Goal: Browse casually: Explore the website without a specific task or goal

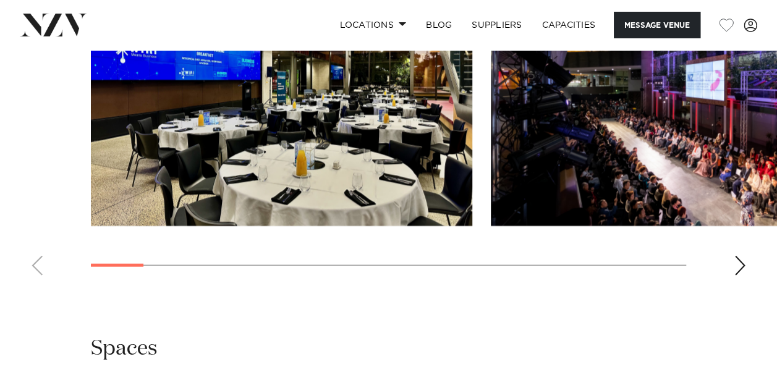
scroll to position [1327, 0]
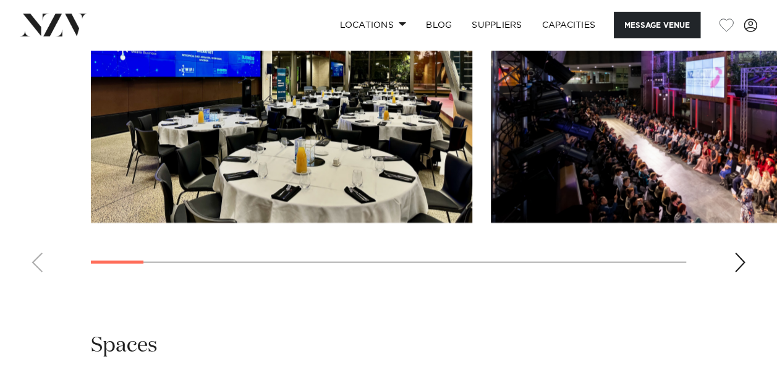
click at [737, 263] on div "Next slide" at bounding box center [740, 263] width 12 height 20
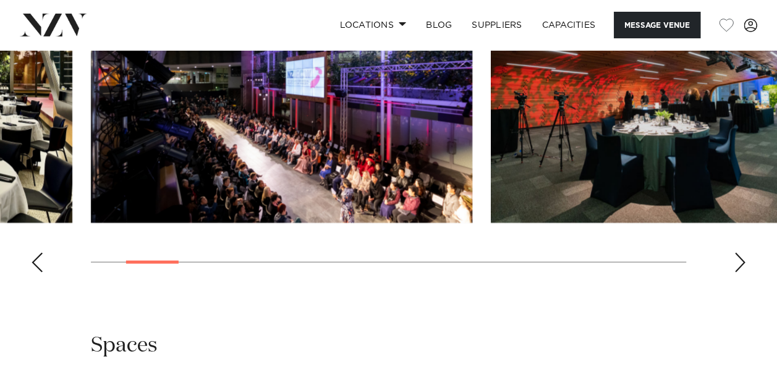
click at [737, 263] on div "Next slide" at bounding box center [740, 263] width 12 height 20
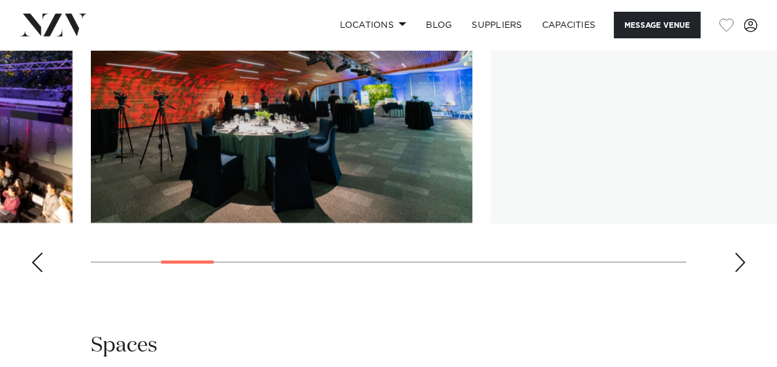
click at [737, 263] on div "Next slide" at bounding box center [740, 263] width 12 height 20
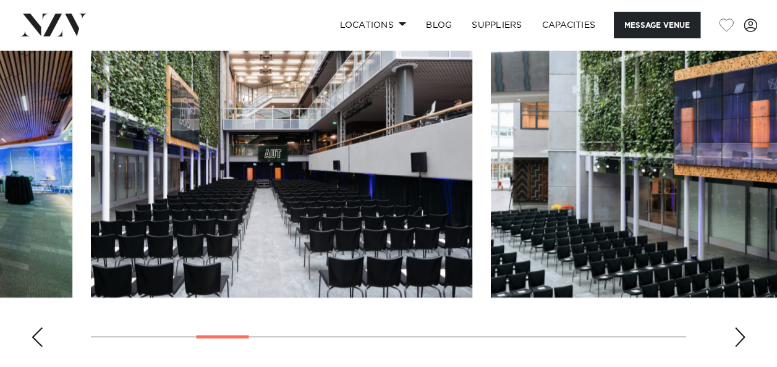
scroll to position [1252, 0]
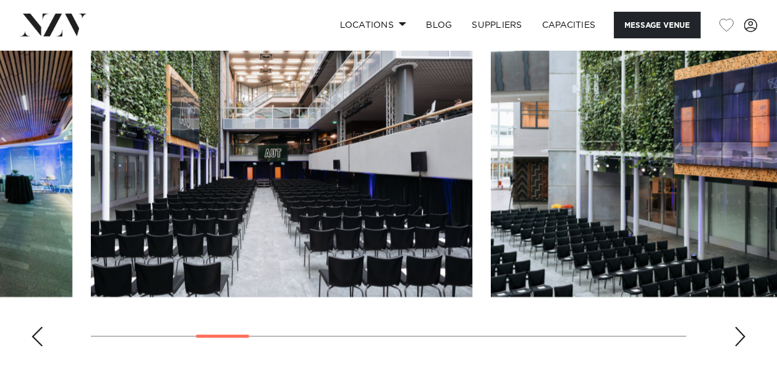
click at [734, 334] on div "Next slide" at bounding box center [740, 337] width 12 height 20
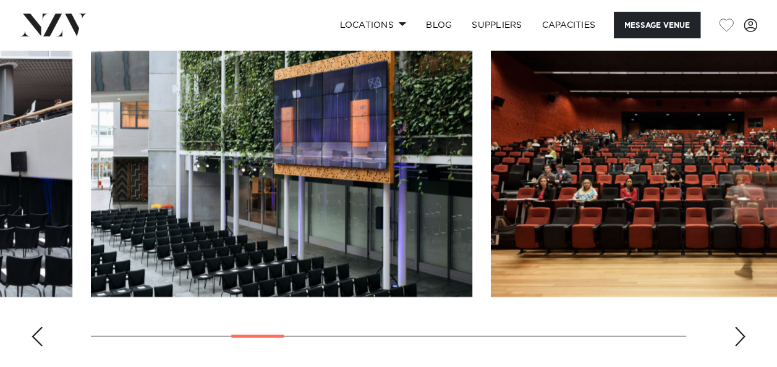
click at [727, 350] on swiper-container at bounding box center [388, 186] width 777 height 339
click at [742, 329] on div "Next slide" at bounding box center [740, 337] width 12 height 20
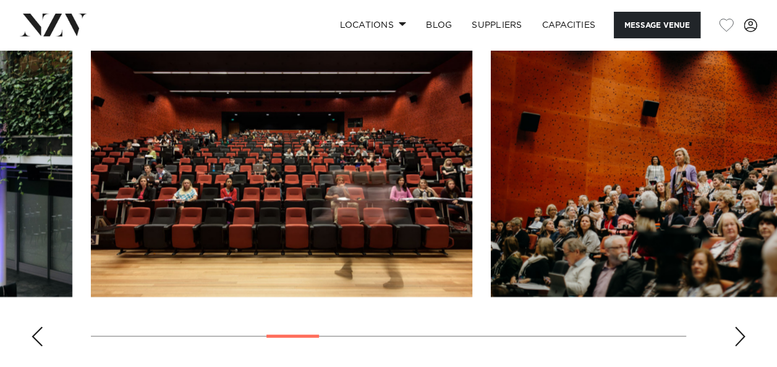
click at [742, 329] on div "Next slide" at bounding box center [740, 337] width 12 height 20
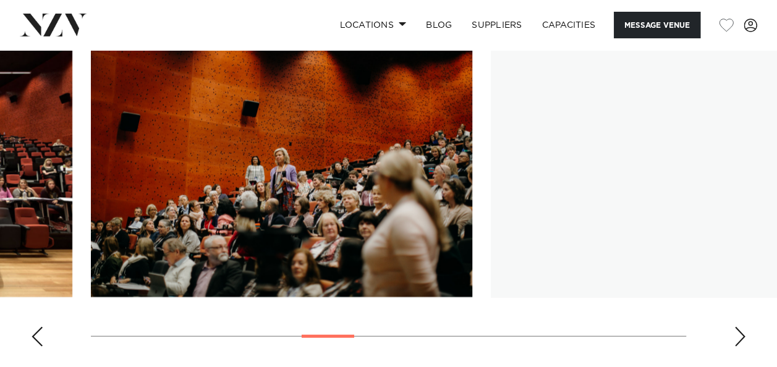
click at [742, 329] on div "Next slide" at bounding box center [740, 337] width 12 height 20
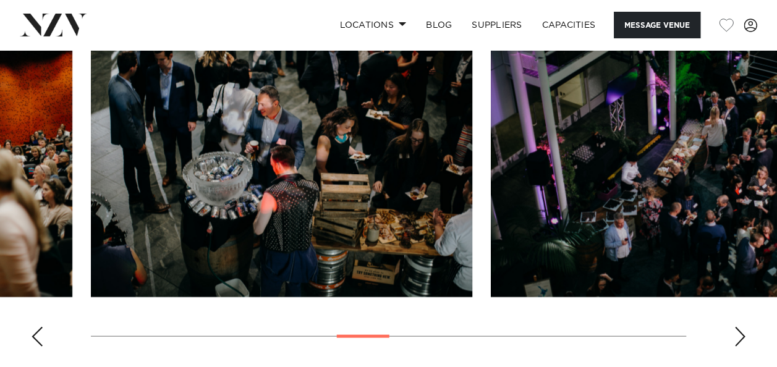
click at [742, 329] on div "Next slide" at bounding box center [740, 337] width 12 height 20
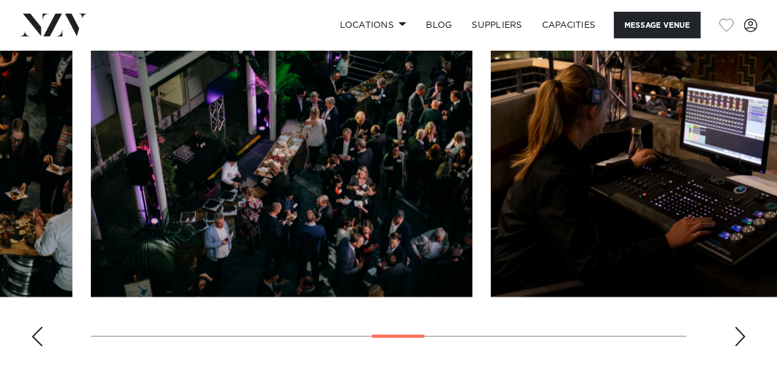
click at [742, 329] on div "Next slide" at bounding box center [740, 337] width 12 height 20
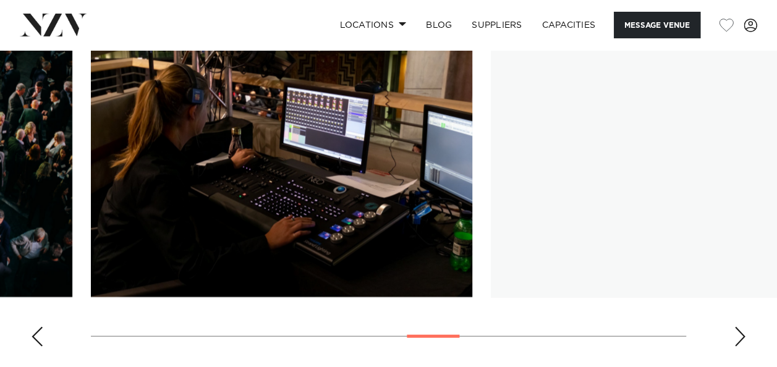
click at [742, 329] on div "Next slide" at bounding box center [740, 337] width 12 height 20
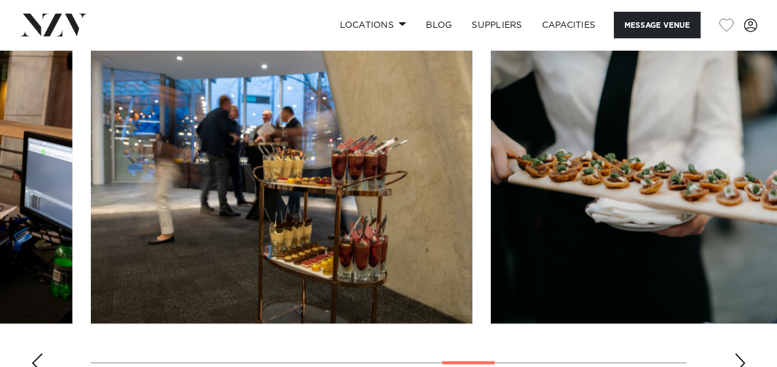
scroll to position [1217, 0]
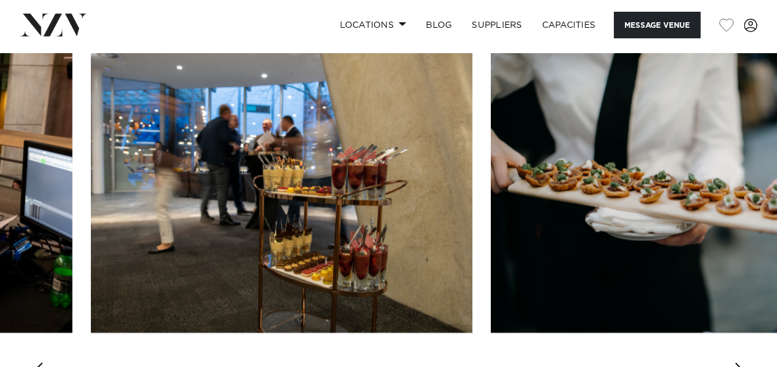
click at [738, 363] on div "Next slide" at bounding box center [740, 373] width 12 height 20
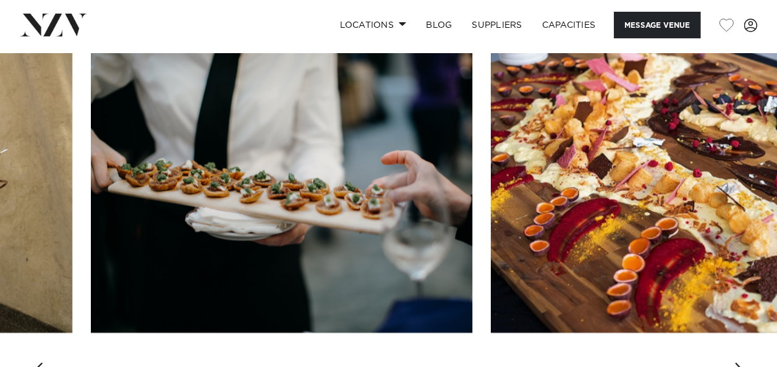
click at [738, 363] on div "Next slide" at bounding box center [740, 373] width 12 height 20
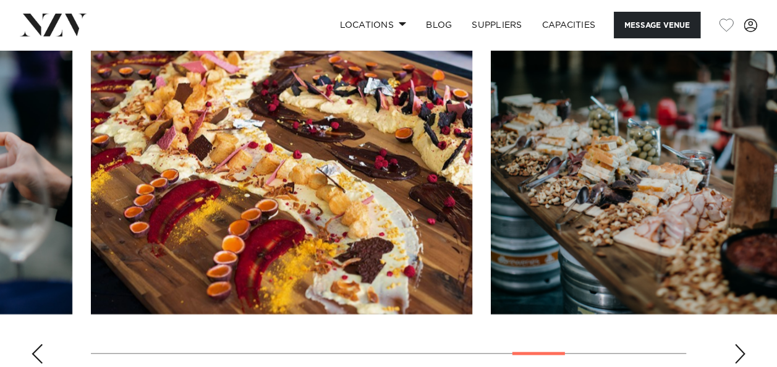
scroll to position [1236, 0]
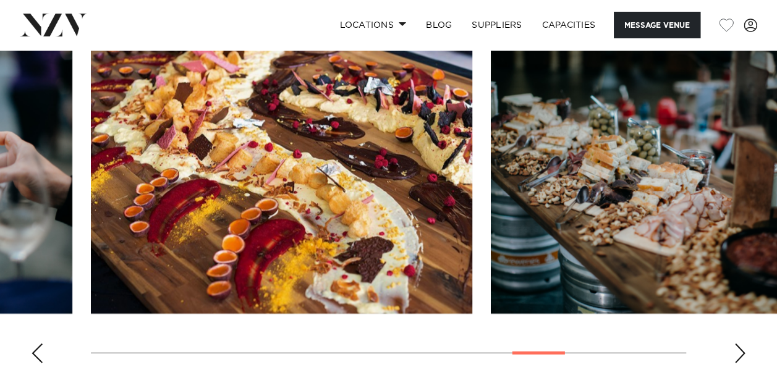
click at [742, 348] on div "Next slide" at bounding box center [740, 354] width 12 height 20
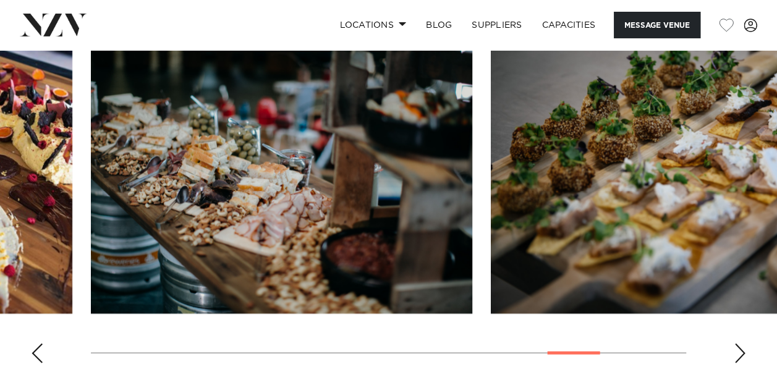
click at [742, 348] on div "Next slide" at bounding box center [740, 354] width 12 height 20
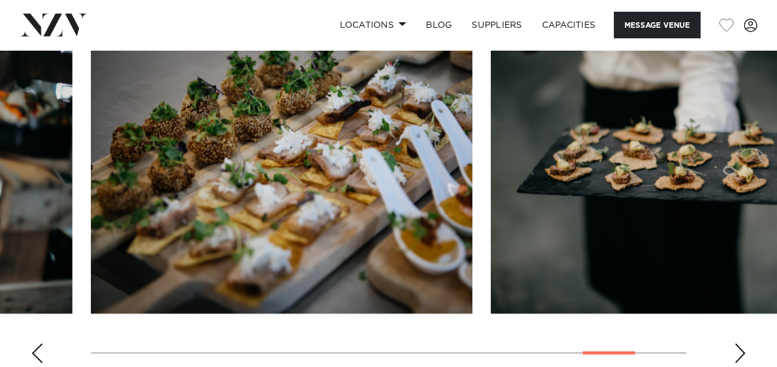
click at [742, 348] on div "Next slide" at bounding box center [740, 354] width 12 height 20
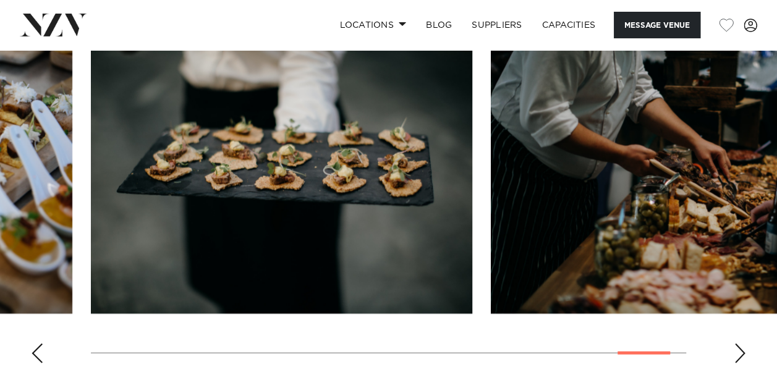
click at [742, 348] on div "Next slide" at bounding box center [740, 354] width 12 height 20
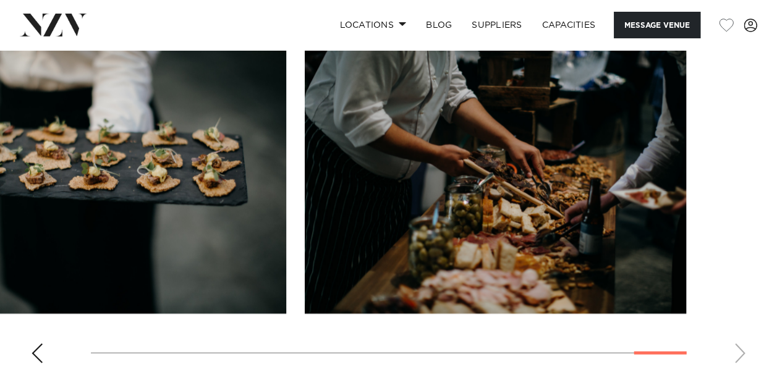
click at [742, 348] on swiper-container at bounding box center [388, 203] width 777 height 339
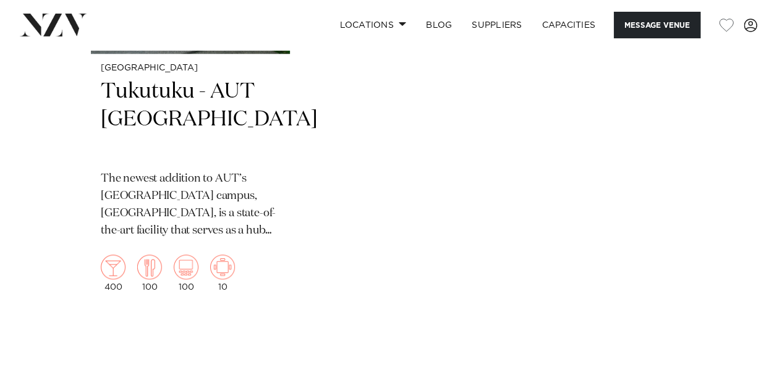
scroll to position [2841, 0]
